Goal: Task Accomplishment & Management: Manage account settings

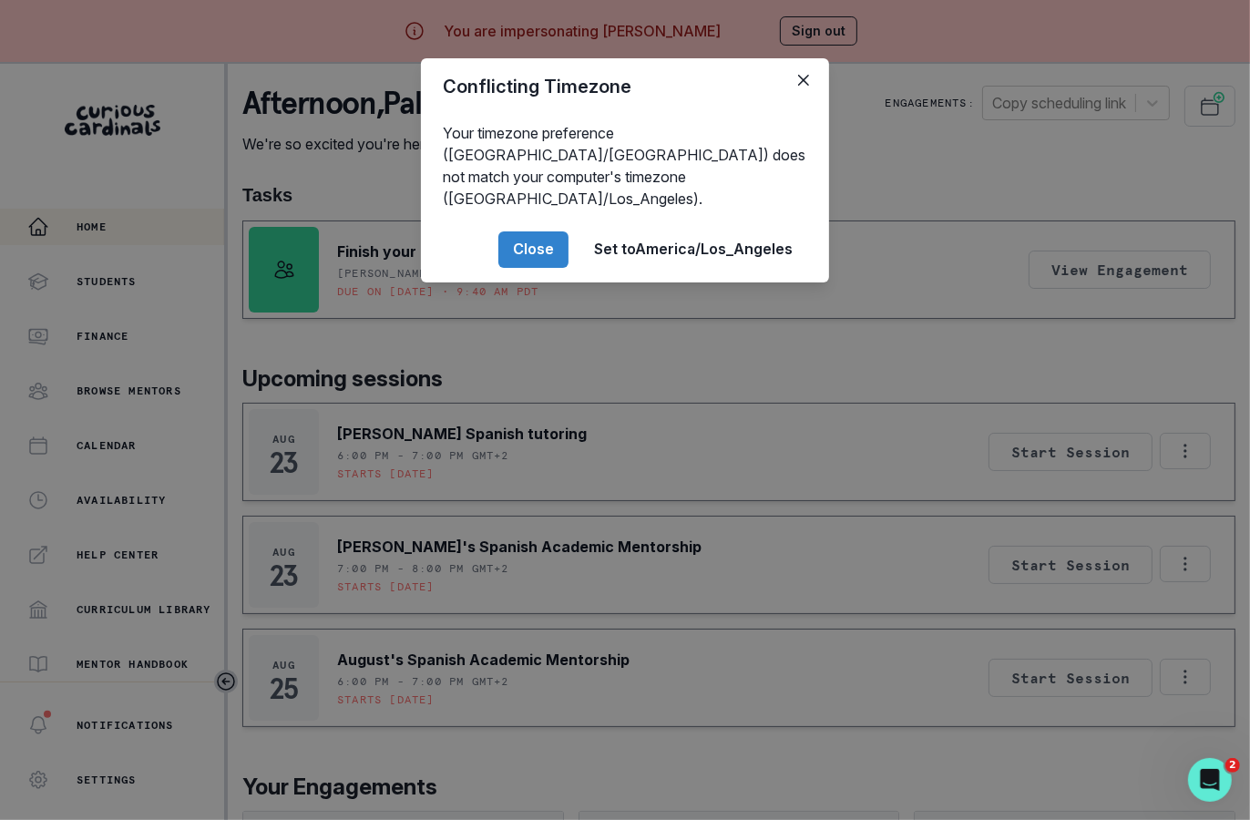
click at [440, 591] on div "Conflicting Timezone Your timezone preference ([GEOGRAPHIC_DATA]/[GEOGRAPHIC_DA…" at bounding box center [625, 410] width 1250 height 820
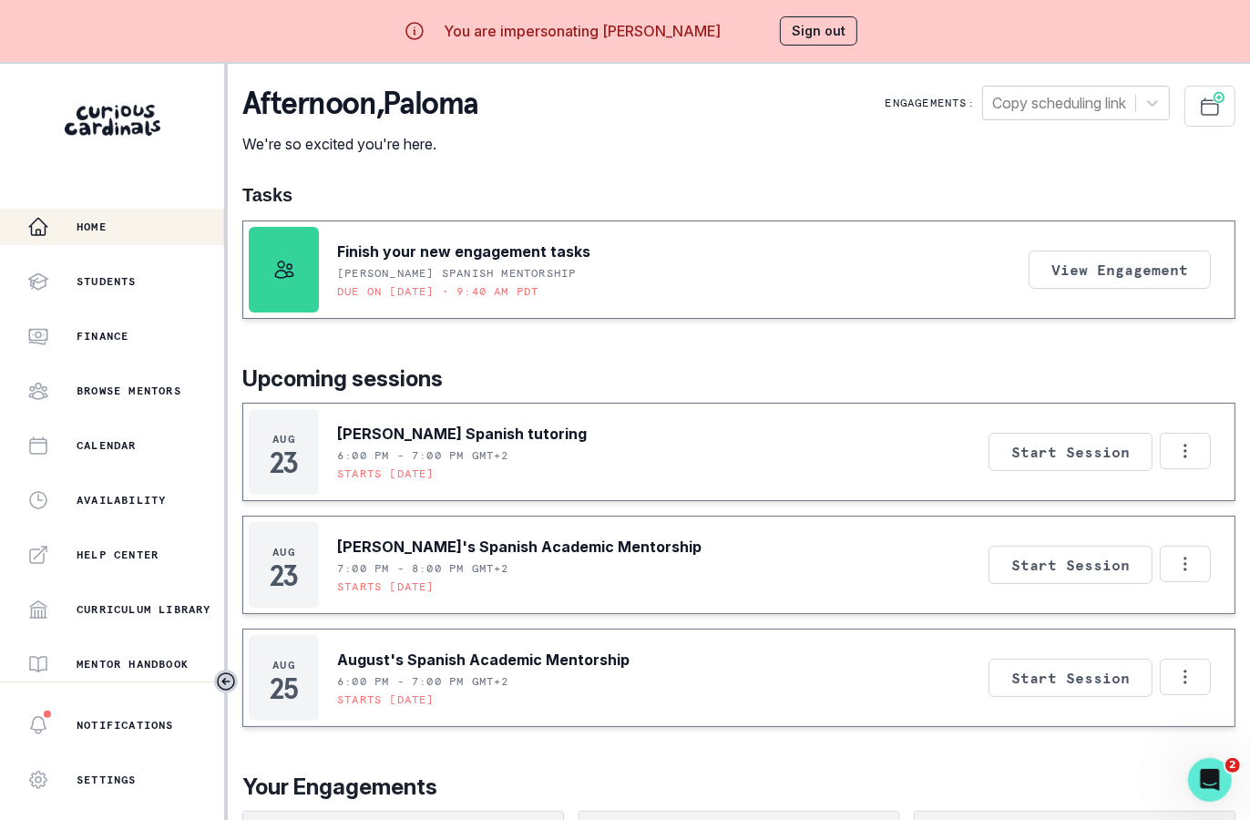
click at [780, 26] on button "Sign out" at bounding box center [818, 30] width 77 height 29
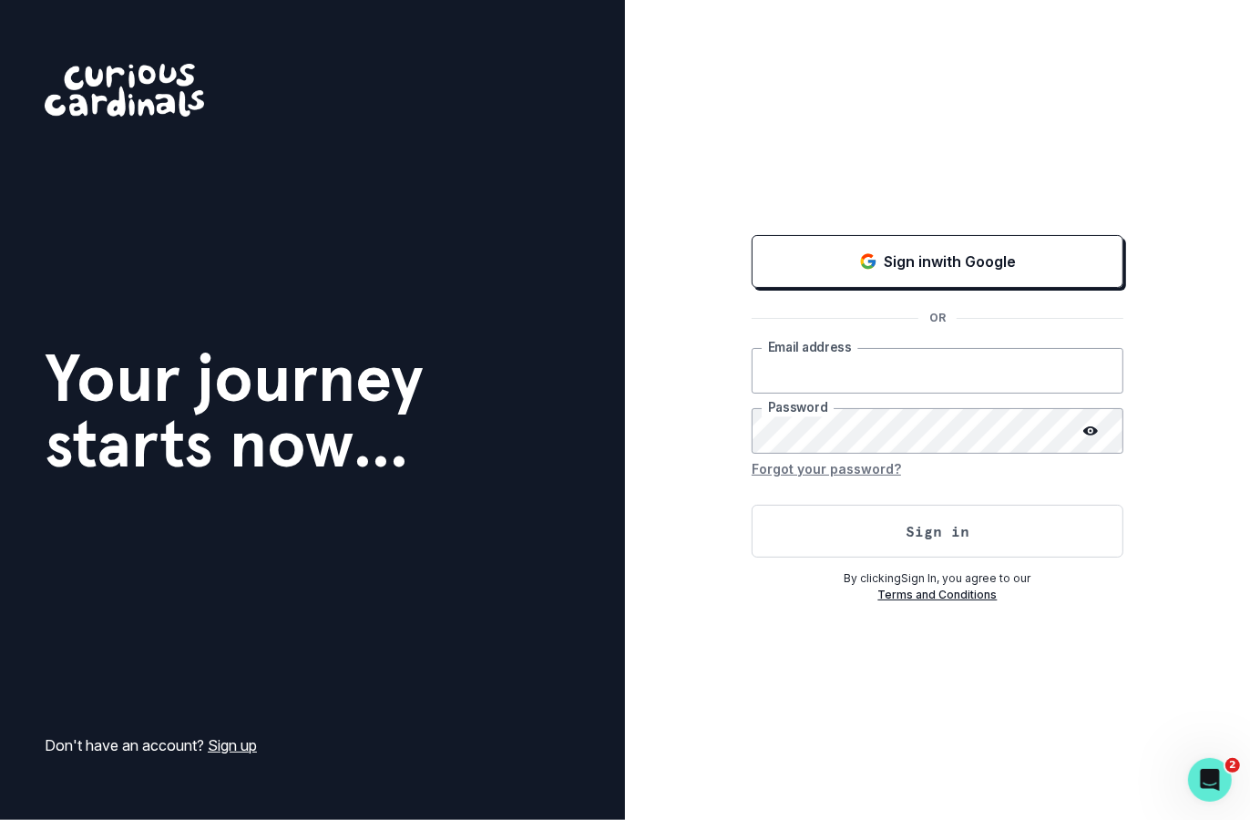
type input "[EMAIL_ADDRESS][DOMAIN_NAME]"
click at [819, 556] on div "Sign in with Google OR [EMAIL_ADDRESS][DOMAIN_NAME] Email address Password Forg…" at bounding box center [938, 417] width 372 height 372
click at [806, 548] on button "Sign in" at bounding box center [938, 531] width 372 height 53
